Goal: Information Seeking & Learning: Learn about a topic

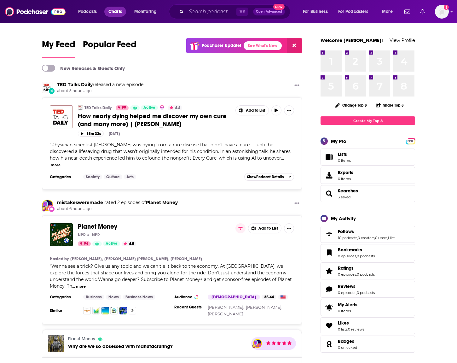
click at [123, 13] on link "Charts" at bounding box center [114, 12] width 21 height 10
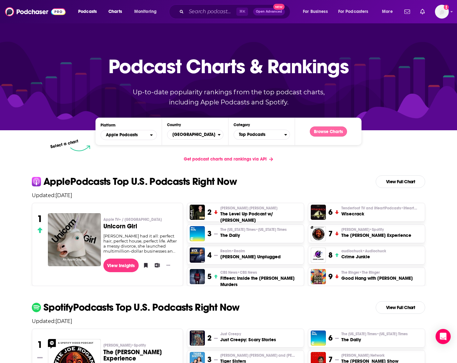
click at [319, 130] on button "Browse Charts" at bounding box center [328, 131] width 37 height 10
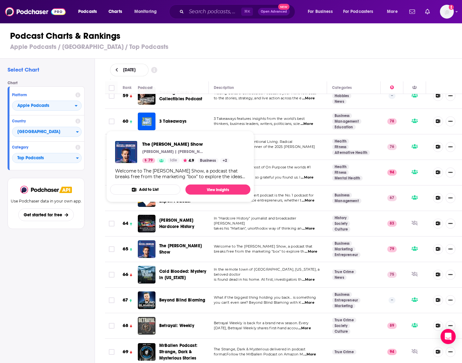
scroll to position [1533, 0]
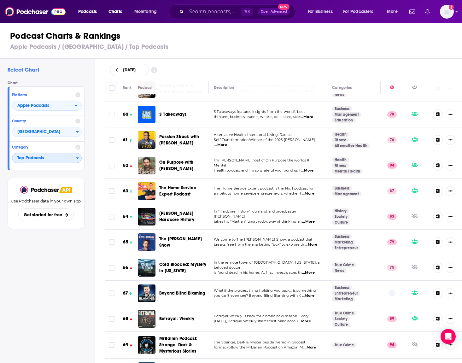
click at [46, 155] on span "Top Podcasts" at bounding box center [44, 158] width 64 height 11
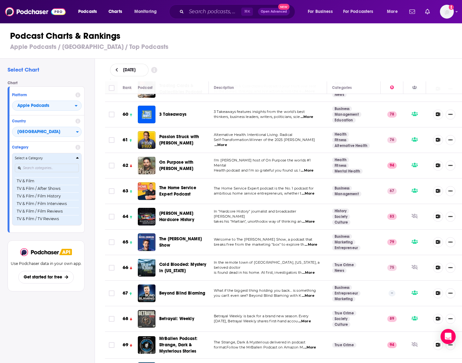
scroll to position [810, 0]
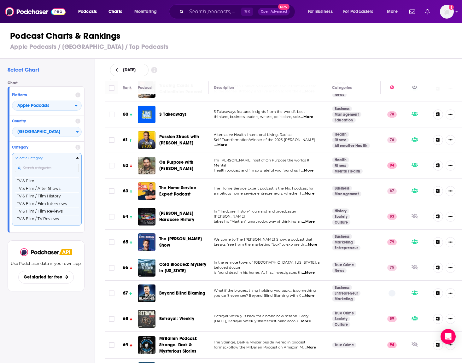
click at [44, 165] on input "Categories" at bounding box center [47, 168] width 64 height 9
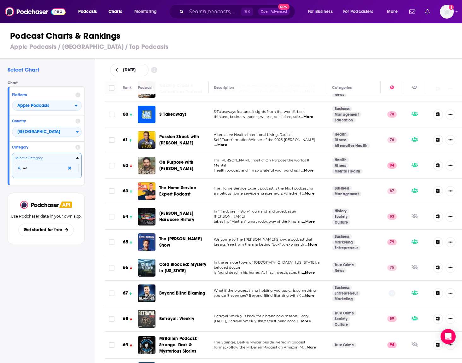
type input "w"
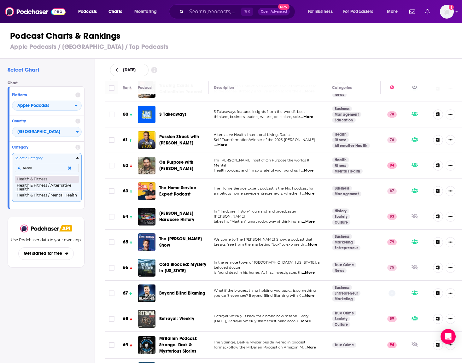
type input "health"
click at [24, 181] on button "Health & Fitness" at bounding box center [47, 179] width 64 height 8
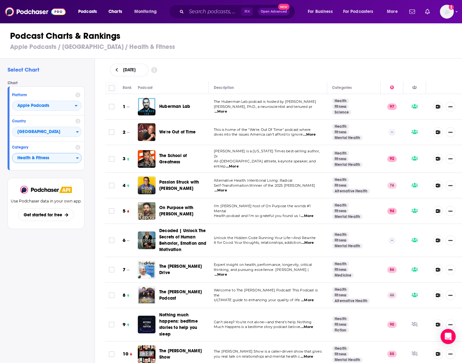
click at [311, 135] on span "...More" at bounding box center [309, 134] width 13 height 5
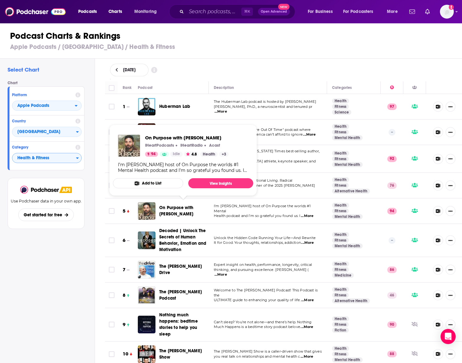
click at [186, 207] on span "On Purpose with [PERSON_NAME]" at bounding box center [176, 211] width 34 height 12
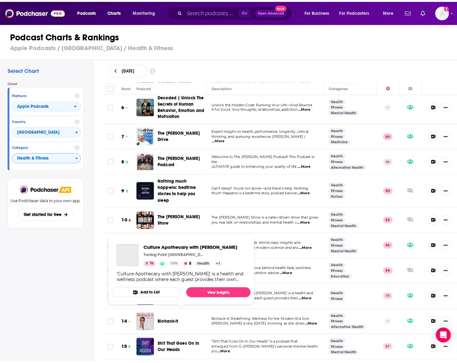
scroll to position [81, 0]
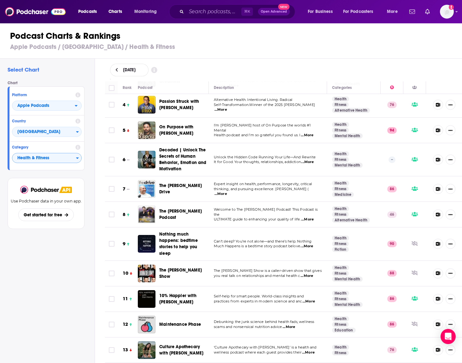
click at [169, 231] on span "10% Happier with [PERSON_NAME]" at bounding box center [177, 299] width 37 height 12
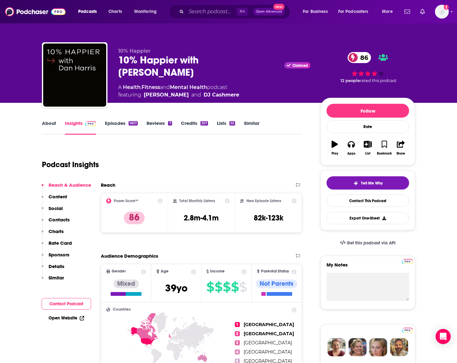
click at [56, 197] on p "Content" at bounding box center [58, 197] width 19 height 6
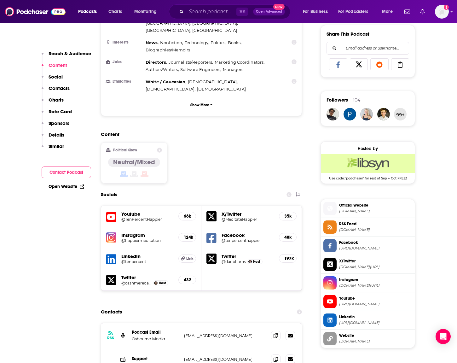
scroll to position [401, 0]
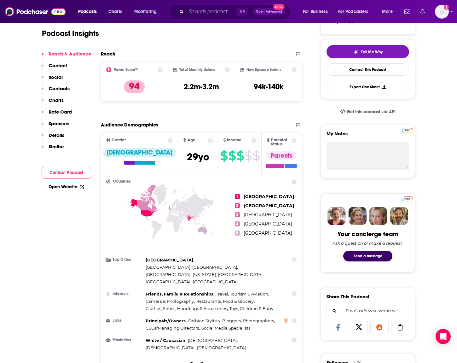
scroll to position [164, 0]
